Goal: Information Seeking & Learning: Learn about a topic

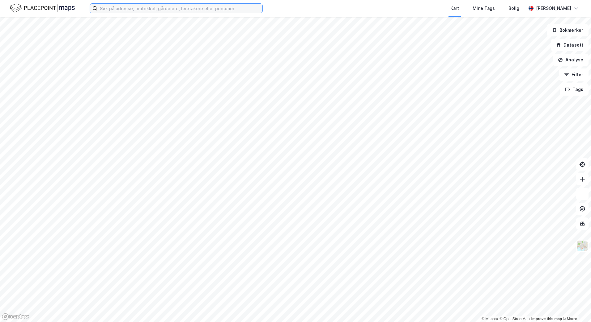
click at [138, 10] on input at bounding box center [179, 8] width 165 height 9
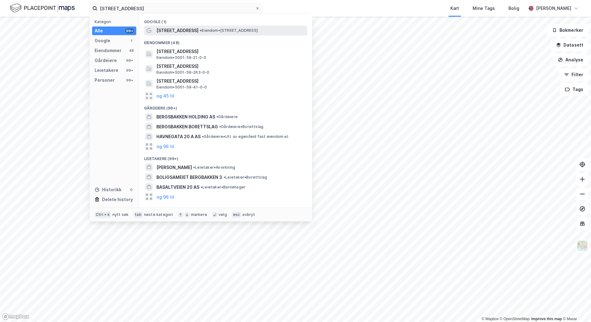
click at [193, 33] on div "Bergsbakken 20 • Eiendom • Bergsbakken 20, 7052 Trondheim" at bounding box center [230, 30] width 149 height 7
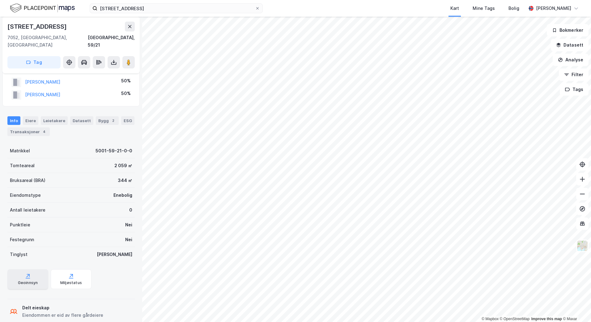
scroll to position [20, 0]
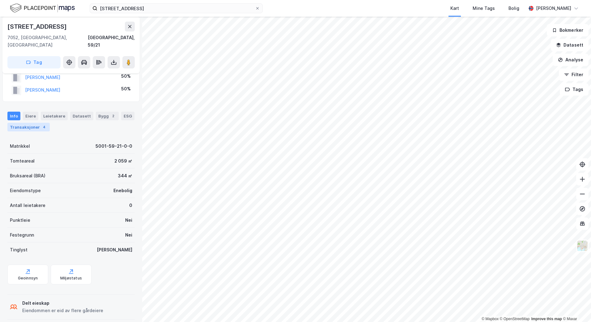
click at [19, 123] on div "Transaksjoner 4" at bounding box center [28, 127] width 42 height 9
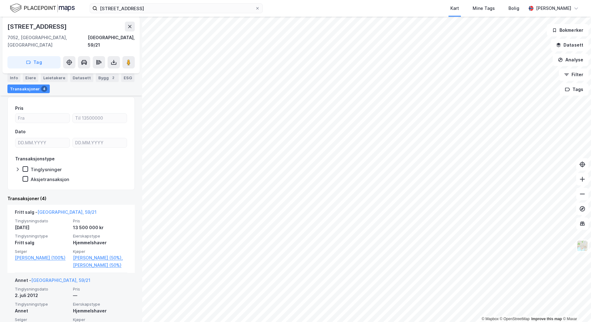
scroll to position [31, 0]
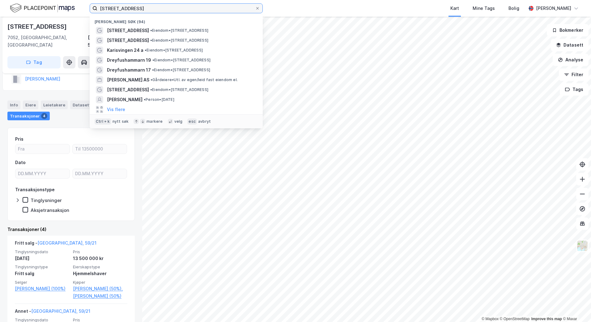
drag, startPoint x: 134, startPoint y: 8, endPoint x: 83, endPoint y: 7, distance: 51.0
click at [83, 7] on div "bergsbakken 20, trondheim Nylige søk (94) Bergsbakken 20 • Eiendom • Bergsbakke…" at bounding box center [295, 8] width 591 height 17
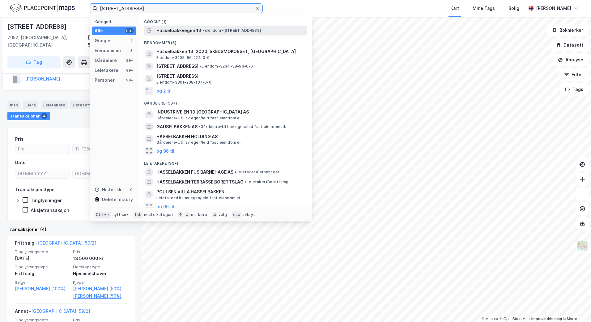
type input "hasselbakken 13, trondheim"
click at [182, 32] on span "Hasselbakkvegen 13" at bounding box center [178, 30] width 45 height 7
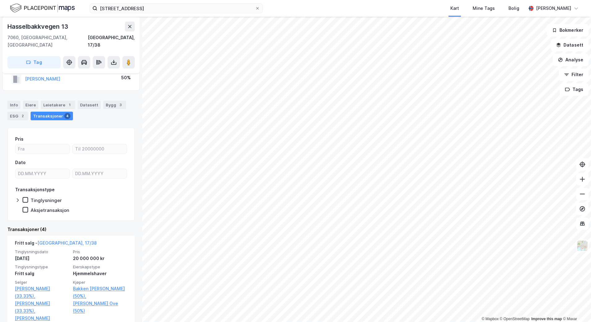
scroll to position [62, 0]
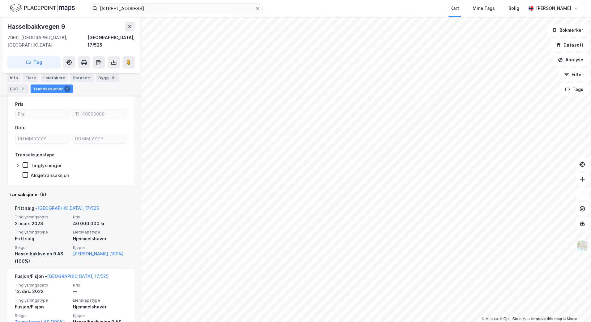
scroll to position [62, 0]
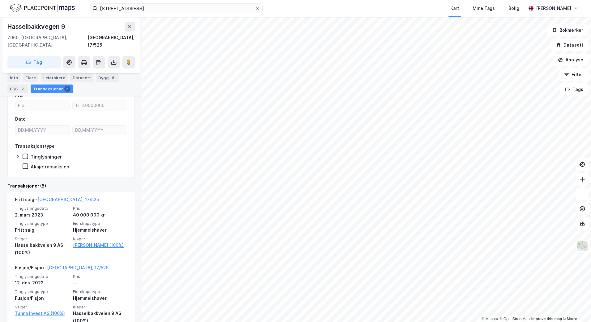
click at [590, 272] on html "hasselbakken 13, trondheim Kart Mine Tags Bolig Bertil Møller Fyrileiv © Mapbox…" at bounding box center [295, 161] width 591 height 322
click at [590, 280] on html "hasselbakken 13, trondheim Kart Mine Tags Bolig Bertil Møller Fyrileiv © Mapbox…" at bounding box center [295, 161] width 591 height 322
click at [377, 322] on html "hasselbakken 13, trondheim Kart Mine Tags Bolig Bertil Møller Fyrileiv © Mapbox…" at bounding box center [295, 161] width 591 height 322
click at [373, 322] on html "hasselbakken 13, trondheim Kart Mine Tags Bolig Bertil Møller Fyrileiv © Mapbox…" at bounding box center [295, 161] width 591 height 322
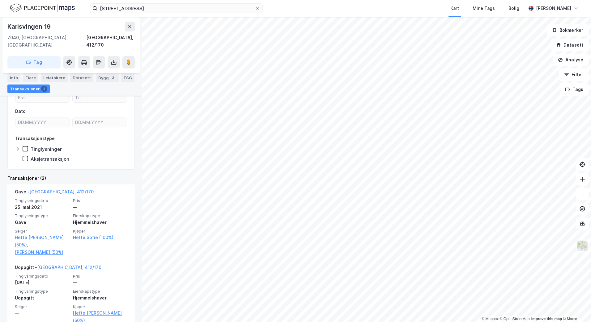
scroll to position [83, 0]
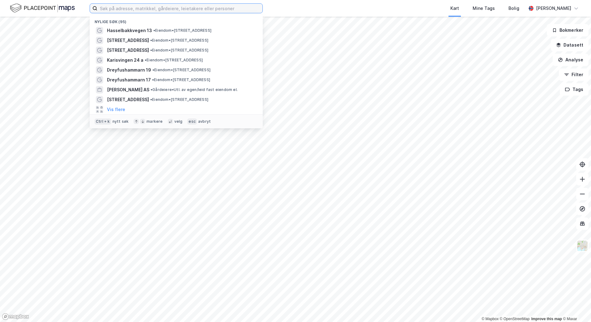
click at [146, 7] on input at bounding box center [179, 8] width 165 height 9
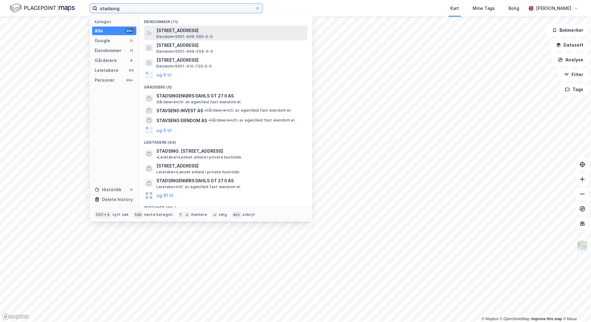
type input "stadsing"
click at [264, 34] on div "[STREET_ADDRESS] Eiendom • 5001-409-585-0-0" at bounding box center [230, 33] width 149 height 12
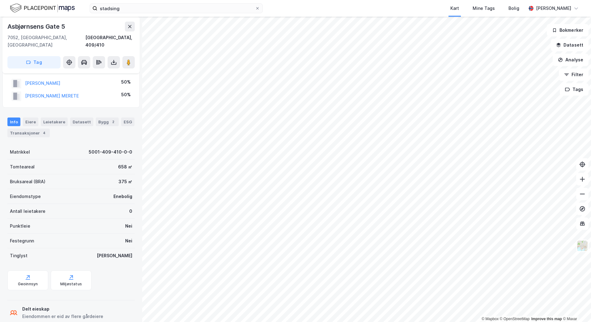
scroll to position [20, 0]
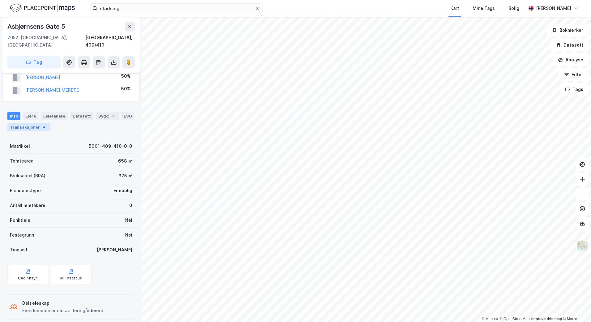
click at [35, 123] on div "Transaksjoner 4" at bounding box center [28, 127] width 42 height 9
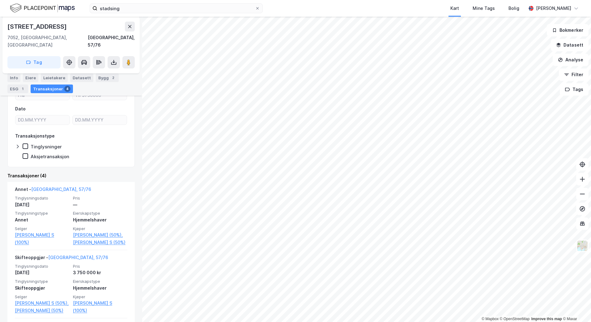
scroll to position [93, 0]
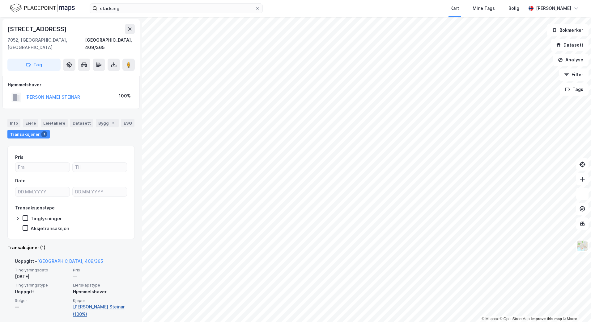
click at [102, 304] on link "[PERSON_NAME] Steinar (100%)" at bounding box center [100, 311] width 54 height 15
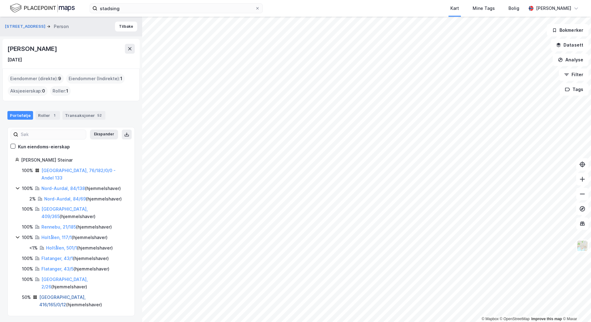
click at [76, 295] on link "[GEOGRAPHIC_DATA], 416/165/0/12" at bounding box center [62, 301] width 46 height 13
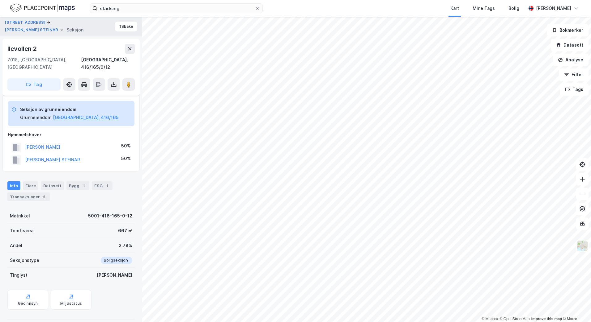
scroll to position [25, 0]
